Goal: Find specific page/section: Find specific page/section

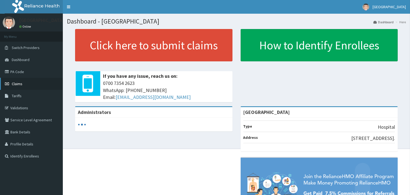
click at [12, 78] on link "Claims" at bounding box center [31, 84] width 63 height 12
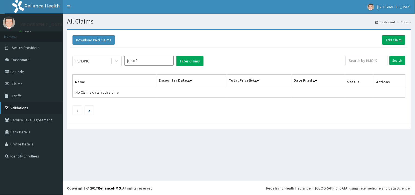
click at [23, 109] on link "Validations" at bounding box center [31, 108] width 63 height 12
